Goal: Find specific page/section: Find specific page/section

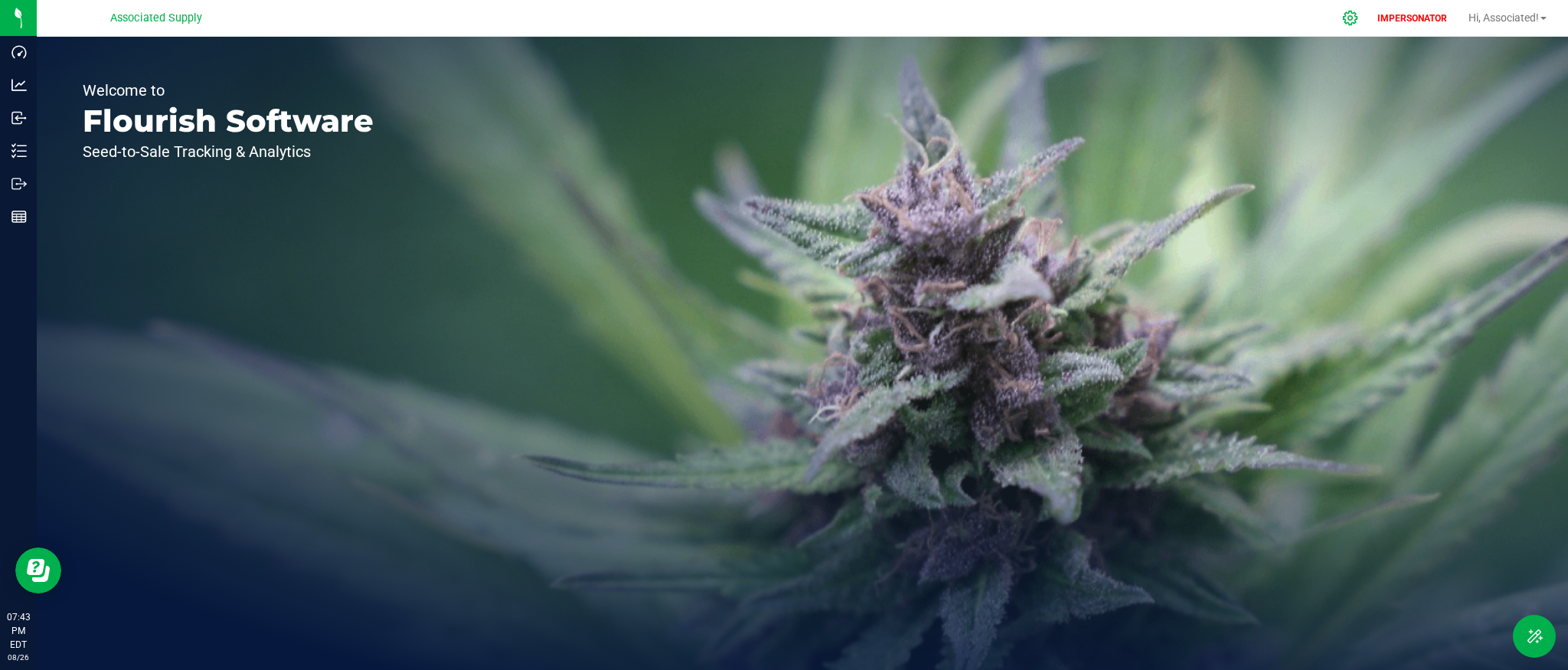
click at [1345, 23] on icon at bounding box center [1350, 18] width 16 height 16
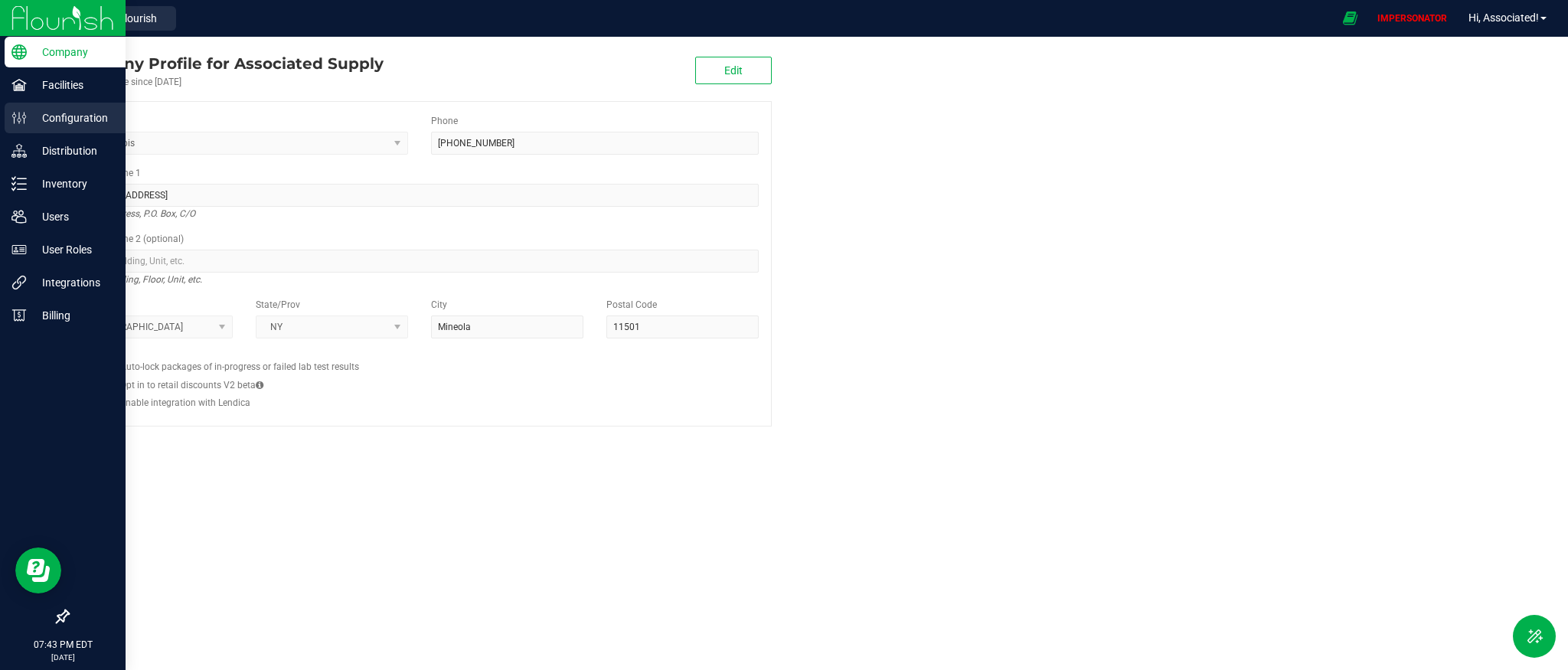
click at [46, 126] on p "Configuration" at bounding box center [73, 118] width 92 height 18
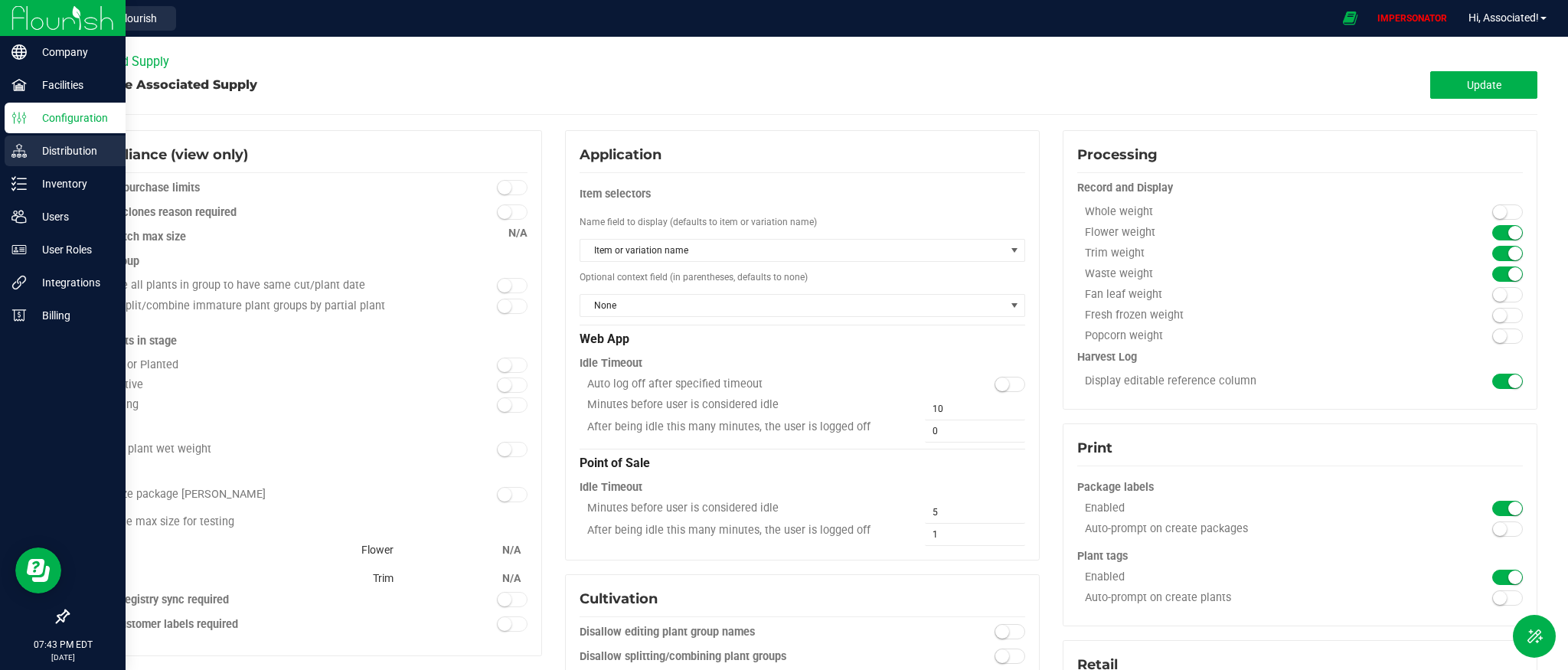
click at [43, 159] on p "Distribution" at bounding box center [73, 151] width 92 height 18
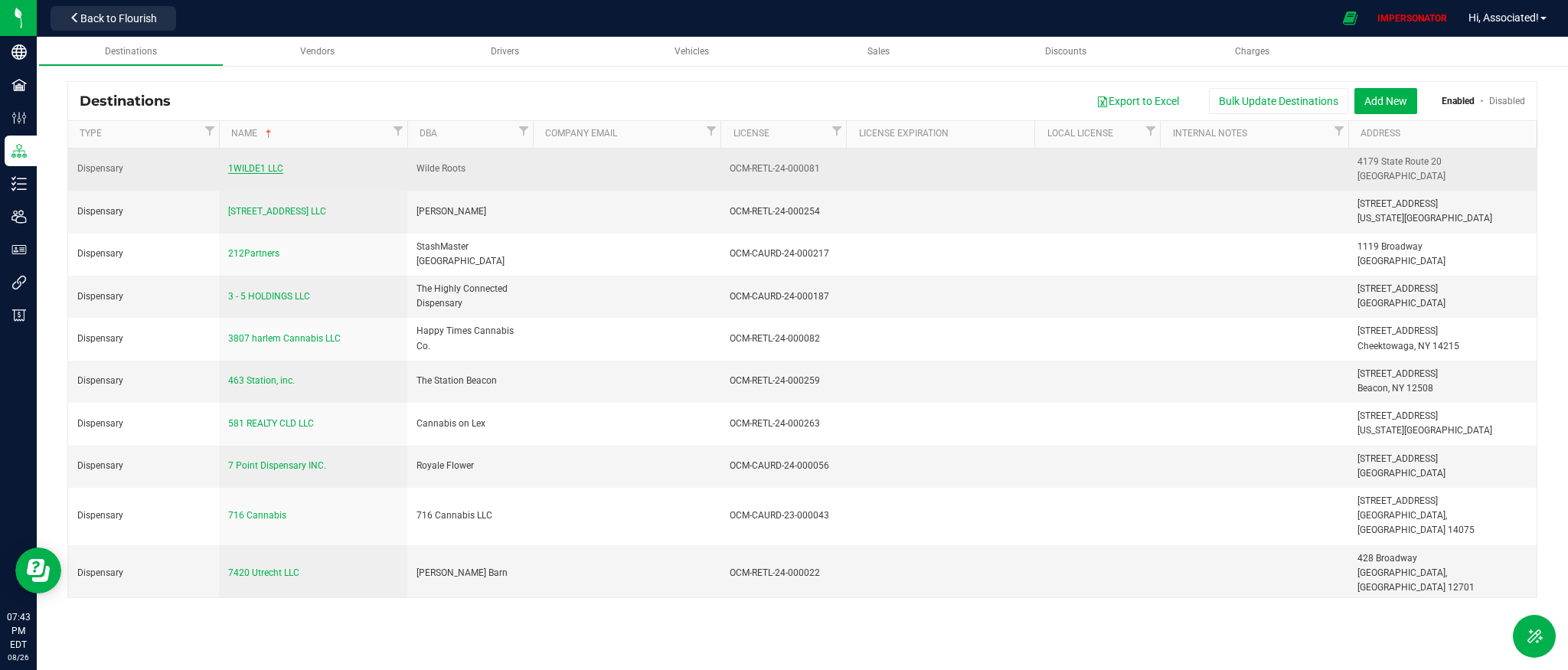
click at [237, 170] on span "1WILDE1 LLC" at bounding box center [256, 169] width 55 height 11
